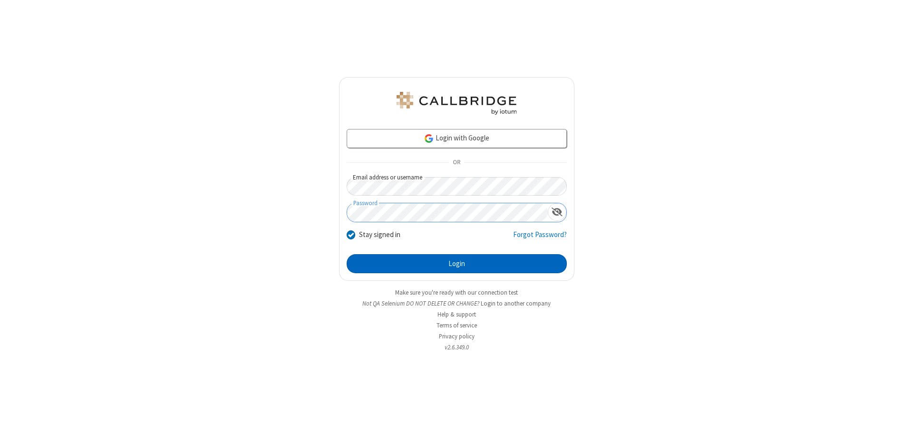
click at [456, 263] on button "Login" at bounding box center [457, 263] width 220 height 19
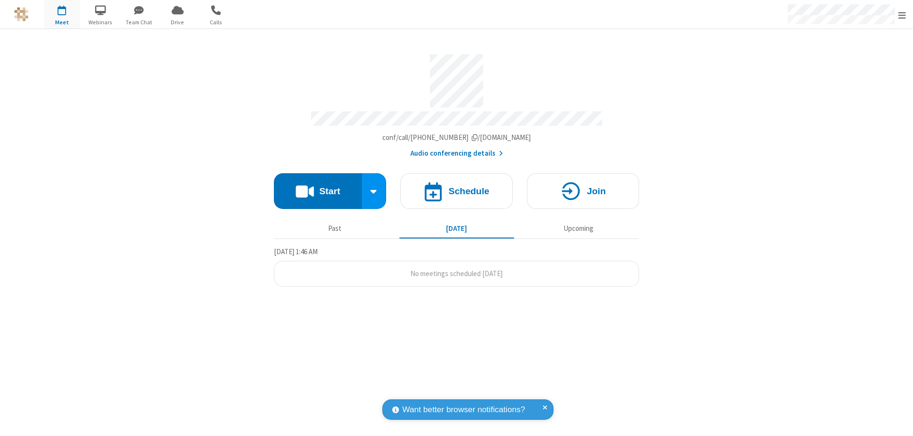
click at [902, 15] on span "Open menu" at bounding box center [902, 15] width 8 height 10
click at [846, 63] on div "Settings" at bounding box center [846, 64] width 133 height 26
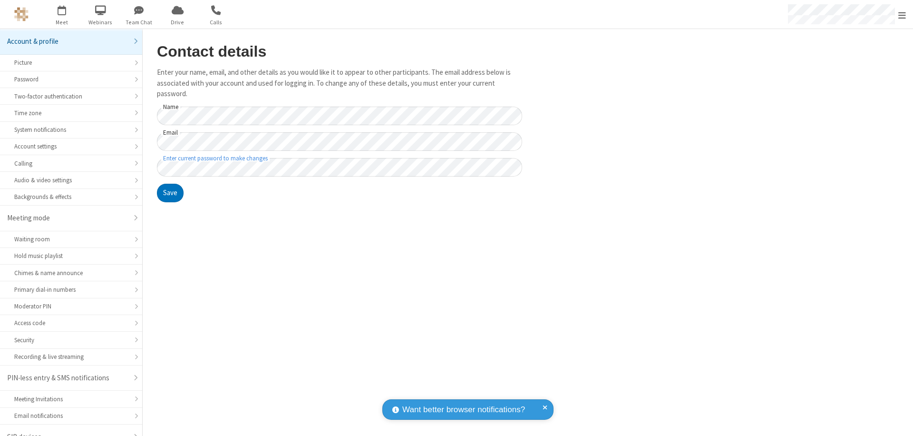
scroll to position [13, 0]
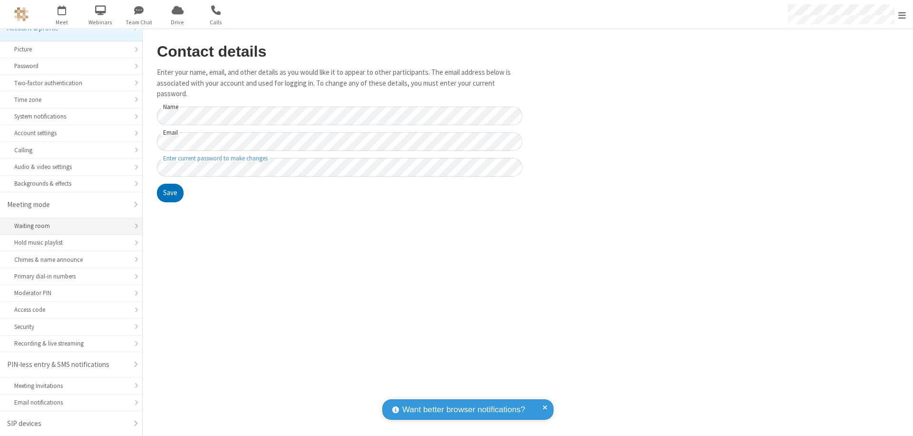
click at [68, 226] on div "Waiting room" at bounding box center [71, 225] width 114 height 9
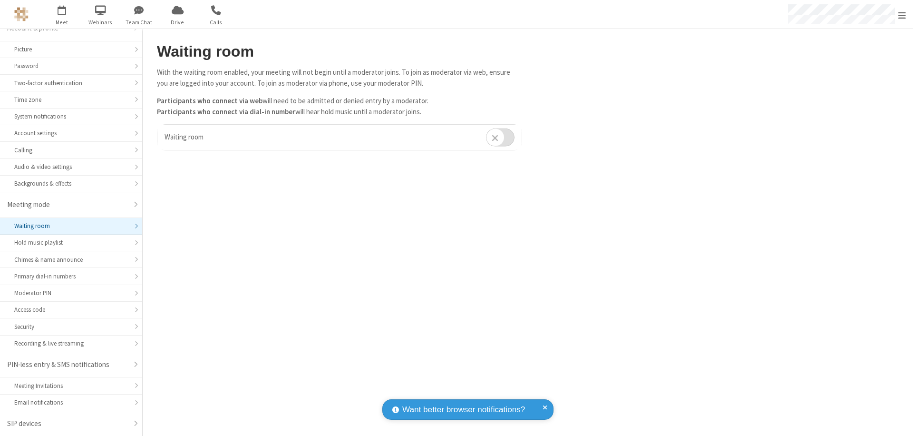
click at [500, 137] on input "checkbox" at bounding box center [500, 137] width 29 height 19
checkbox input "true"
click at [902, 14] on span "Open menu" at bounding box center [902, 15] width 8 height 10
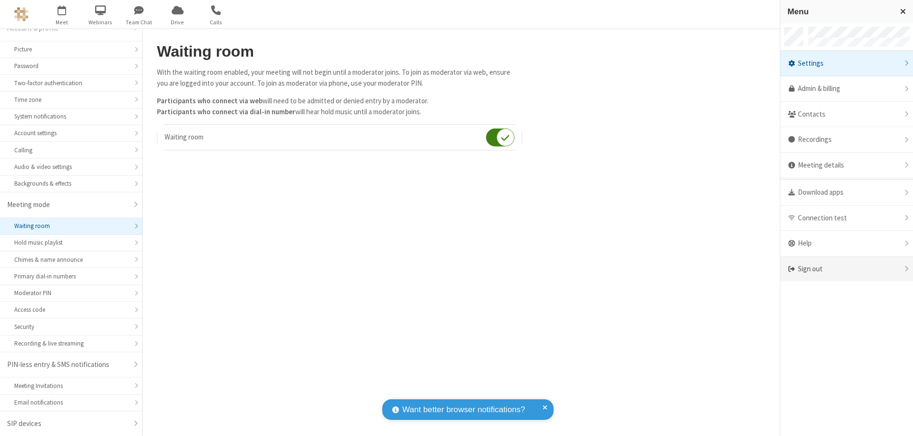
click at [846, 269] on div "Sign out" at bounding box center [846, 268] width 133 height 25
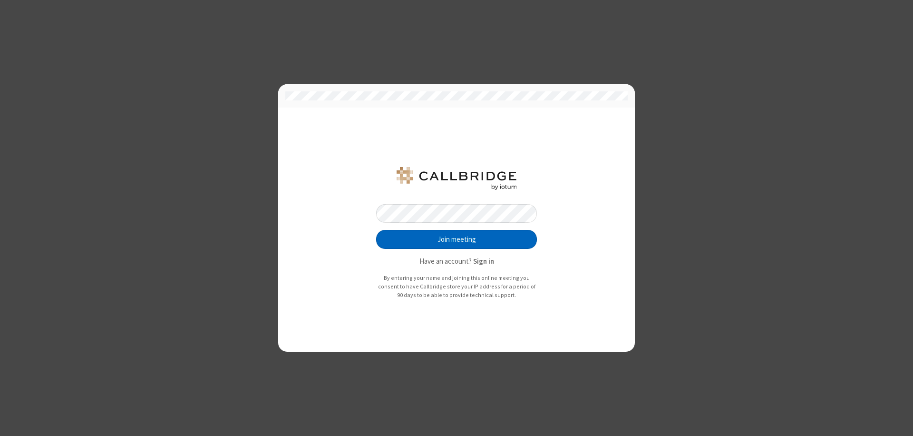
click at [456, 239] on button "Join meeting" at bounding box center [456, 239] width 161 height 19
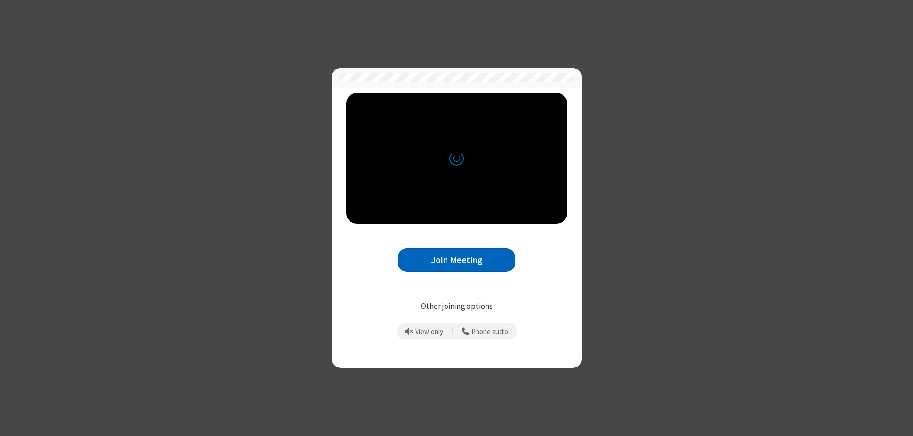
click at [456, 260] on button "Join Meeting" at bounding box center [456, 259] width 117 height 23
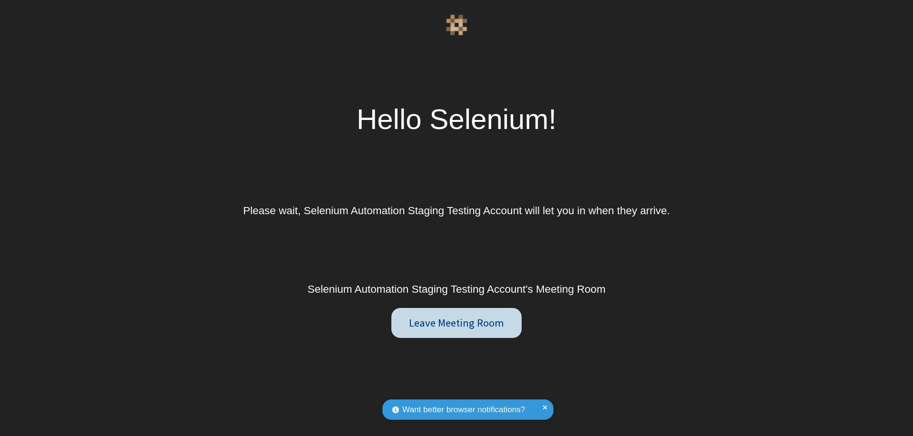
click at [456, 322] on button "Leave Meeting Room" at bounding box center [456, 323] width 130 height 30
